Goal: Task Accomplishment & Management: Manage account settings

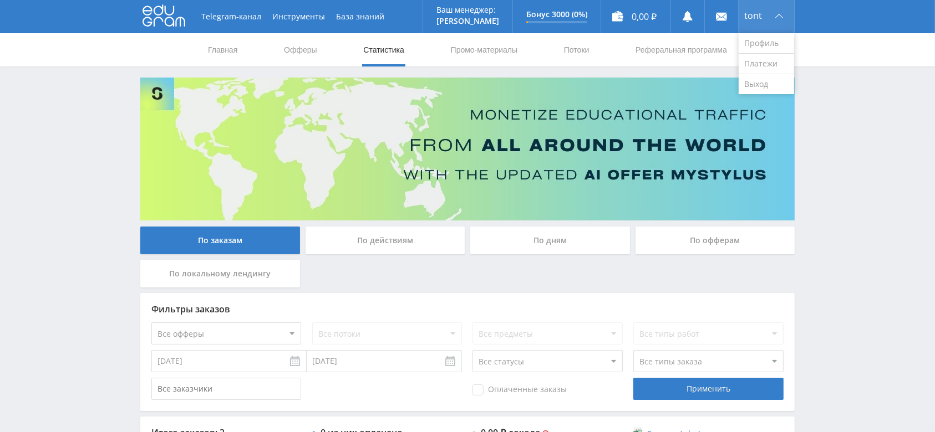
click at [779, 25] on div "tont" at bounding box center [765, 16] width 55 height 33
click at [770, 83] on link "Выход" at bounding box center [765, 84] width 55 height 20
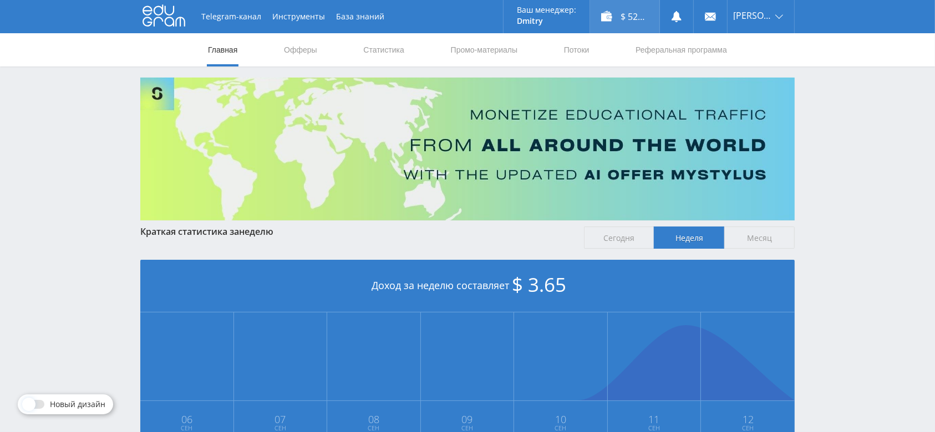
click at [632, 14] on div "$ 52.74" at bounding box center [624, 16] width 69 height 33
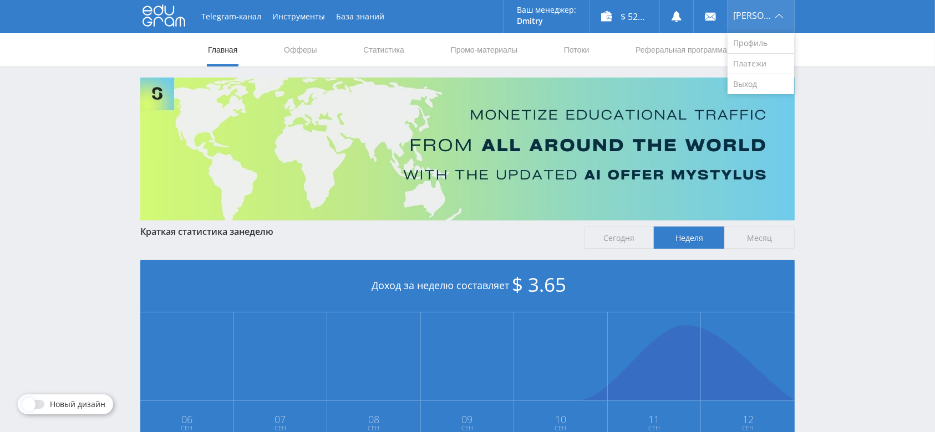
click at [778, 14] on div "[PERSON_NAME]" at bounding box center [760, 16] width 67 height 33
click at [762, 87] on img at bounding box center [467, 149] width 654 height 143
click at [768, 16] on span "[PERSON_NAME]" at bounding box center [752, 15] width 39 height 9
click at [771, 82] on link "Выход" at bounding box center [760, 84] width 67 height 20
